Goal: Task Accomplishment & Management: Use online tool/utility

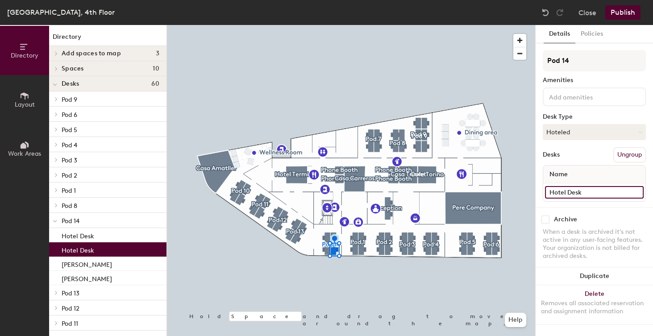
click at [589, 193] on input "Hotel Desk" at bounding box center [594, 192] width 99 height 12
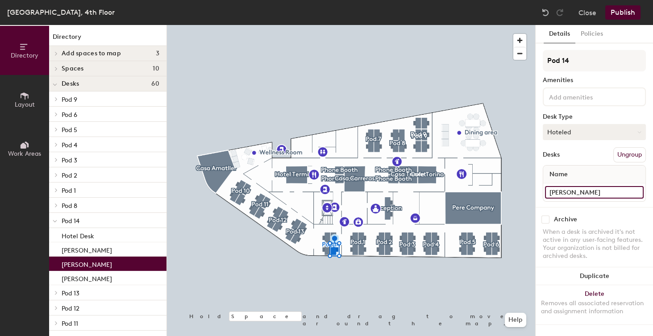
type input "[PERSON_NAME]"
click at [586, 130] on button "Hoteled" at bounding box center [594, 132] width 103 height 16
click at [565, 161] on div "Assigned" at bounding box center [587, 159] width 89 height 13
click at [625, 14] on button "Publish" at bounding box center [622, 12] width 35 height 14
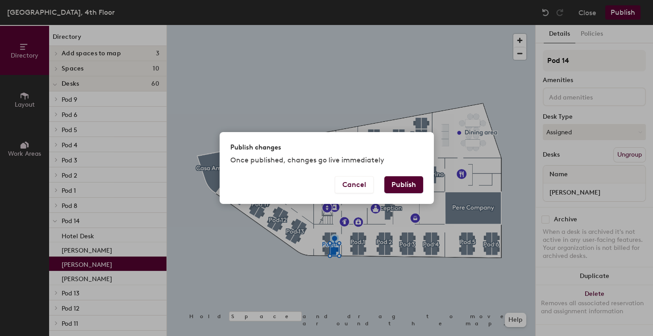
click at [418, 184] on button "Publish" at bounding box center [403, 184] width 39 height 17
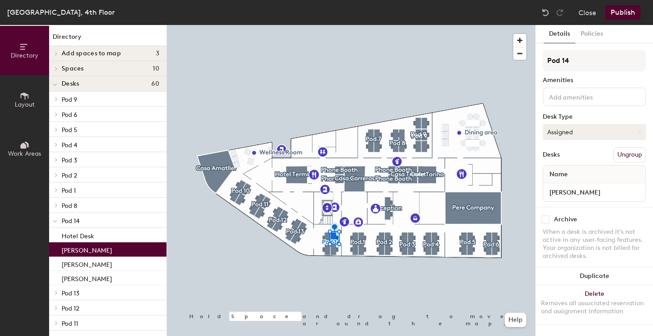
click at [584, 131] on button "Assigned" at bounding box center [594, 132] width 103 height 16
click at [557, 187] on div "Hoteled" at bounding box center [587, 186] width 89 height 13
click at [577, 192] on input "[PERSON_NAME]" at bounding box center [594, 192] width 99 height 12
type input "Hotel Desk"
click at [616, 12] on button "Publish" at bounding box center [622, 12] width 35 height 14
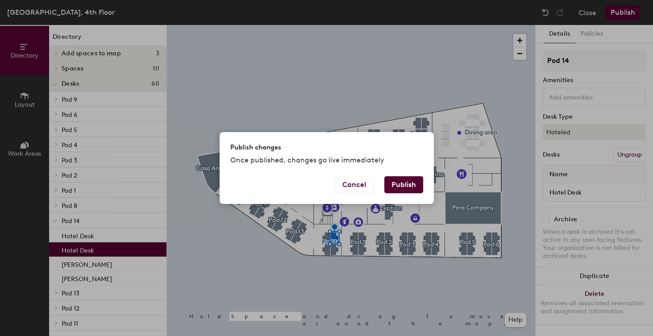
click at [403, 186] on button "Publish" at bounding box center [403, 184] width 39 height 17
